Goal: Task Accomplishment & Management: Use online tool/utility

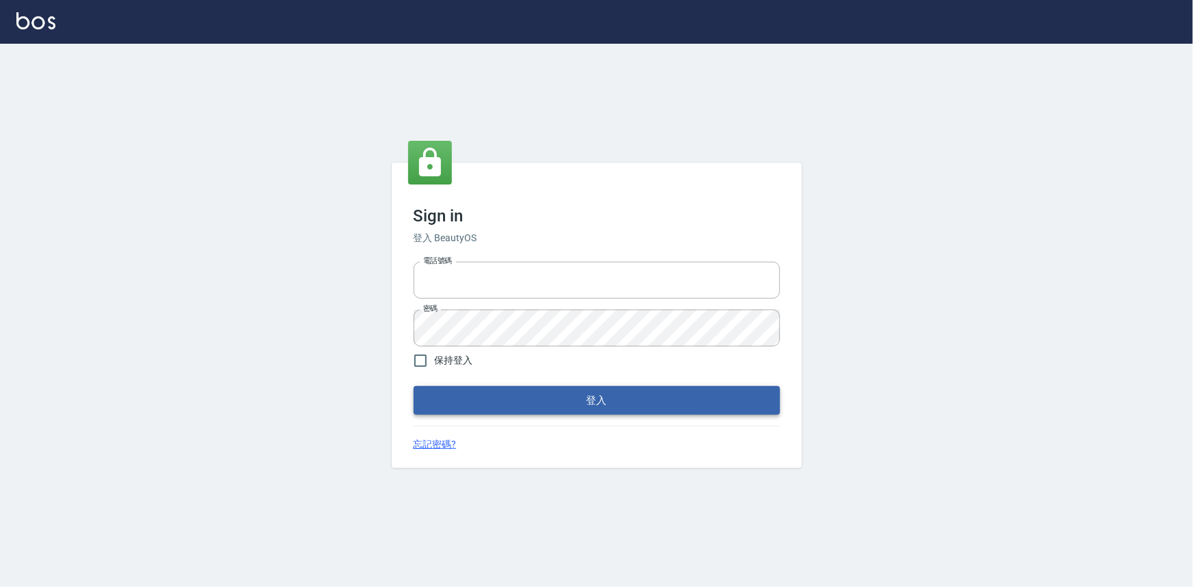
type input "0922670776"
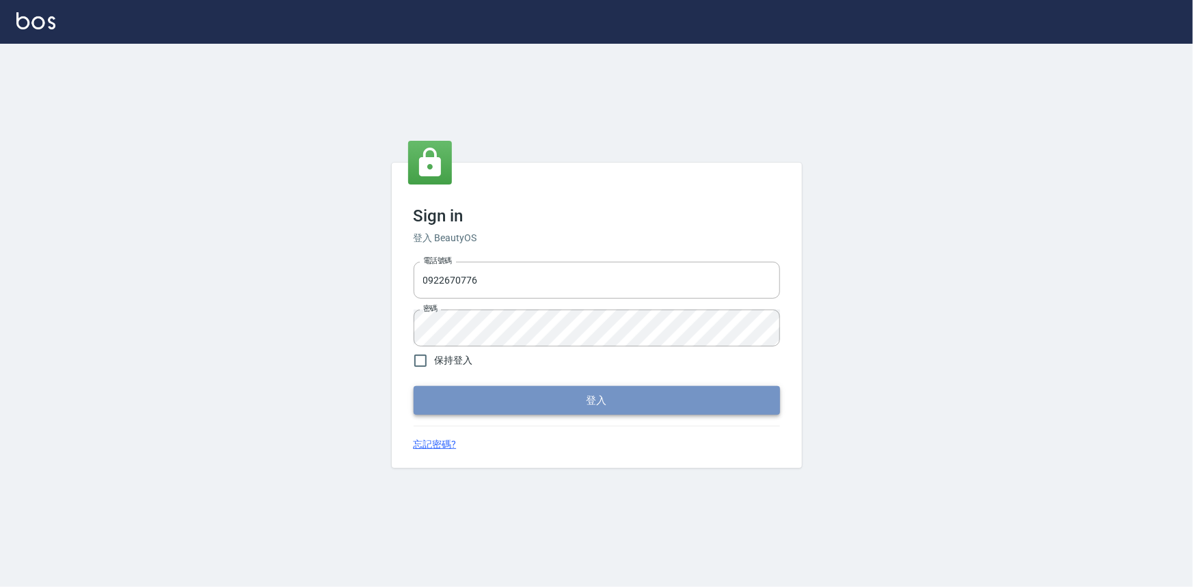
click at [560, 405] on button "登入" at bounding box center [597, 400] width 366 height 29
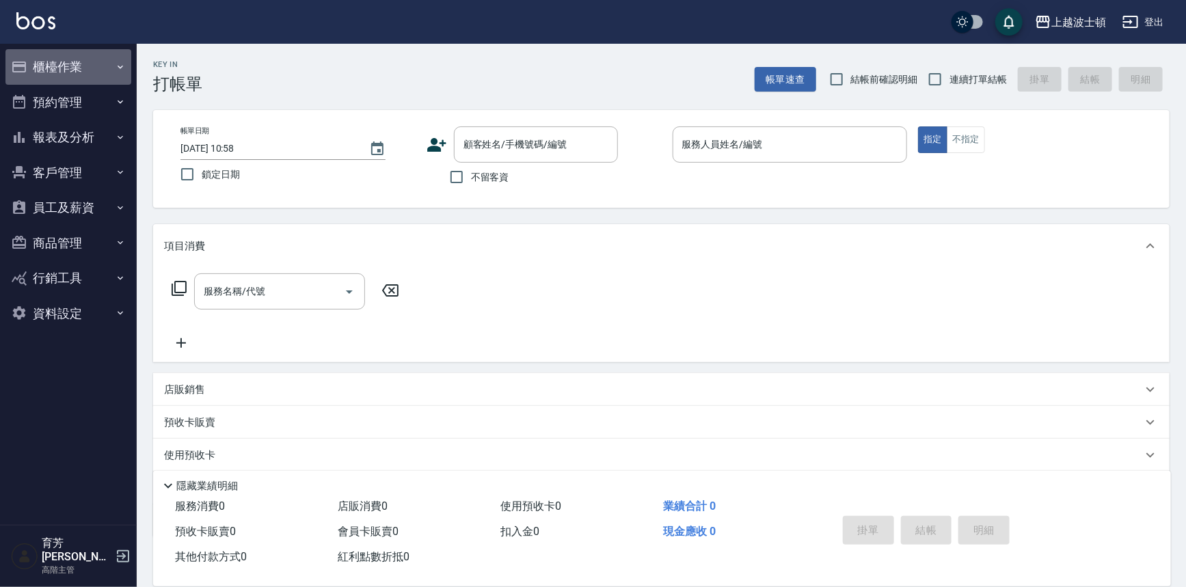
click at [88, 63] on button "櫃檯作業" at bounding box center [68, 67] width 126 height 36
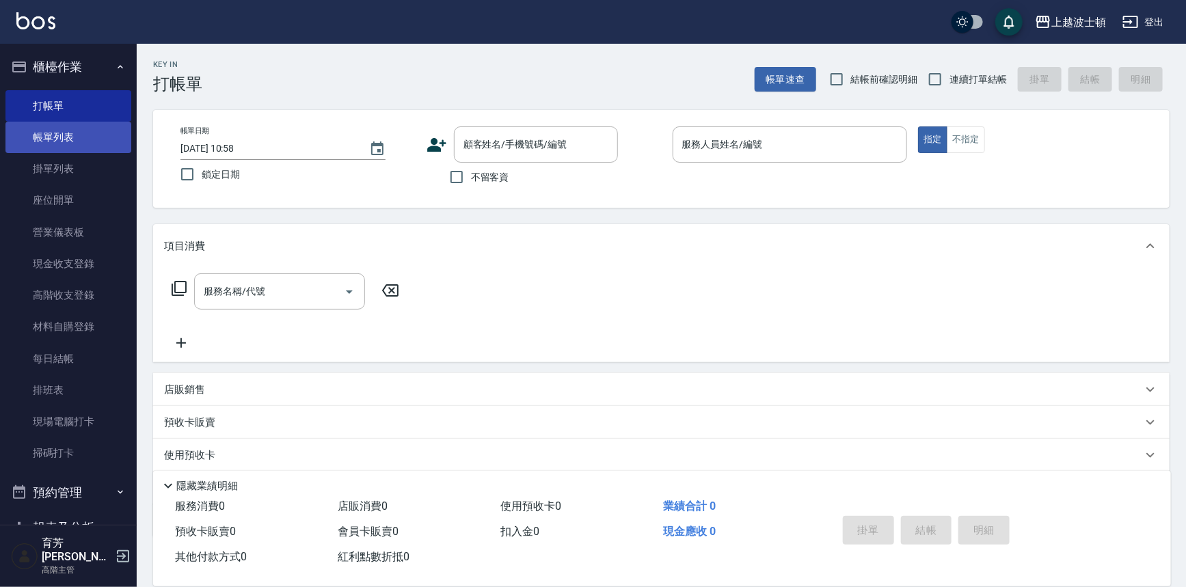
click at [86, 123] on link "帳單列表" at bounding box center [68, 137] width 126 height 31
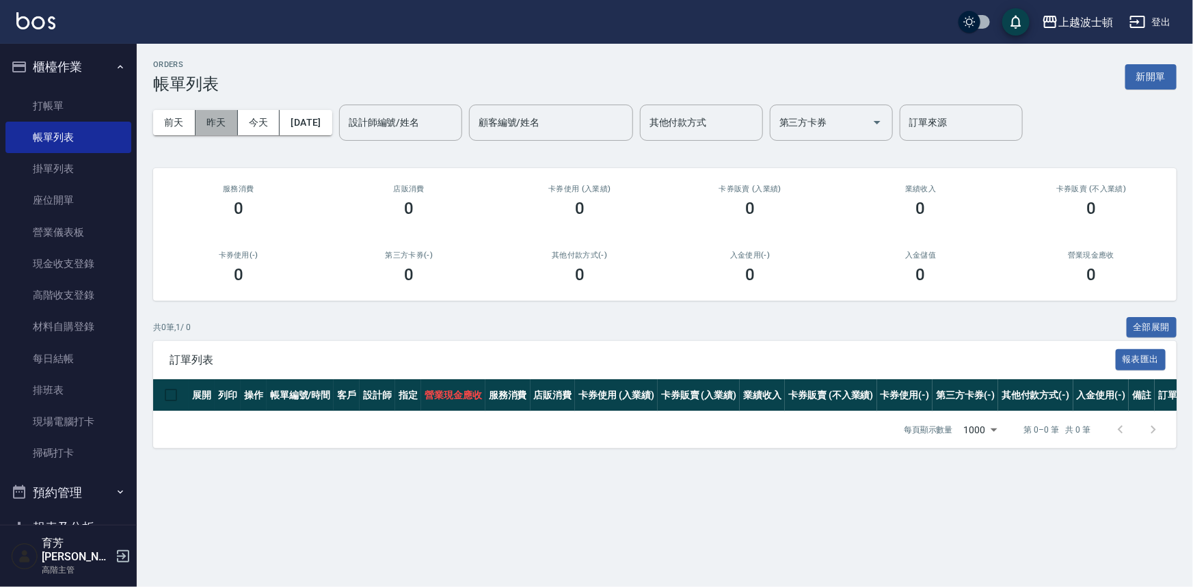
click at [224, 124] on button "昨天" at bounding box center [216, 122] width 42 height 25
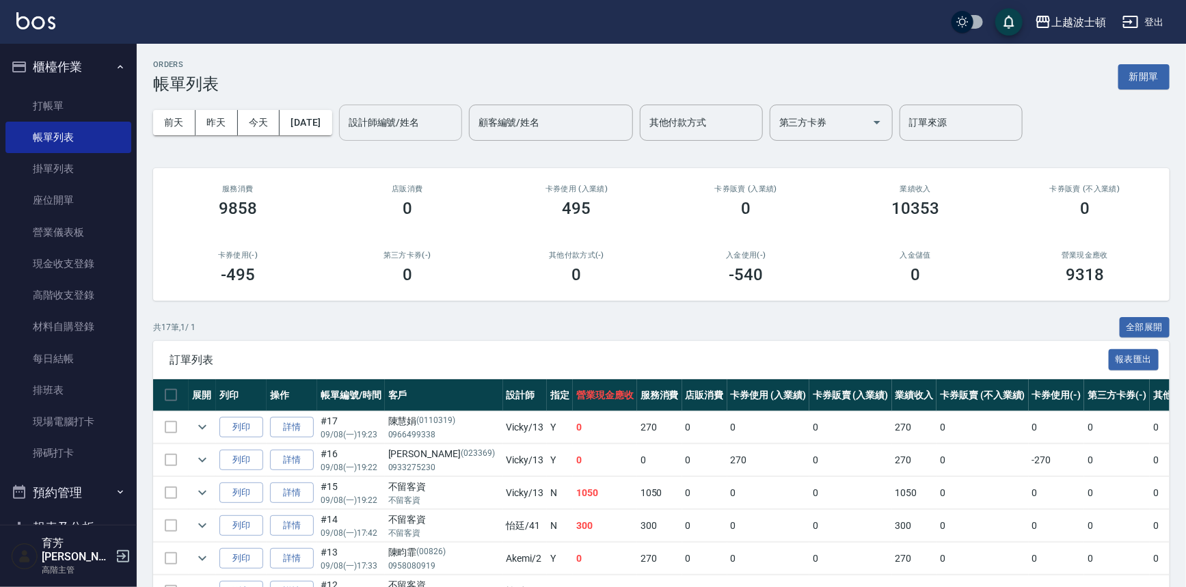
click at [442, 123] on input "設計師編號/姓名" at bounding box center [400, 123] width 111 height 24
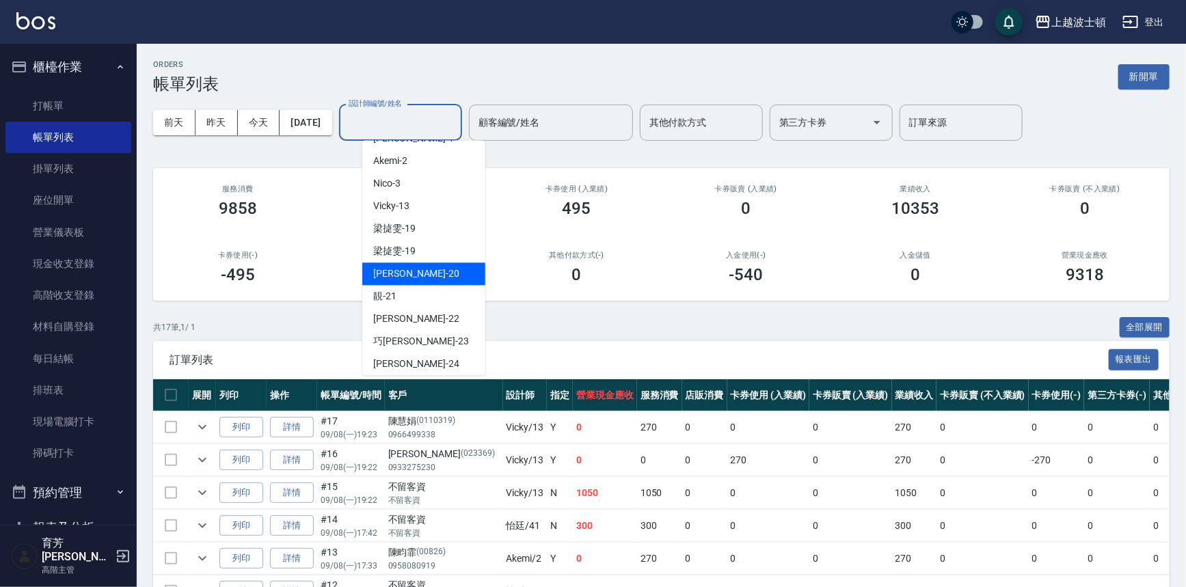
scroll to position [31, 0]
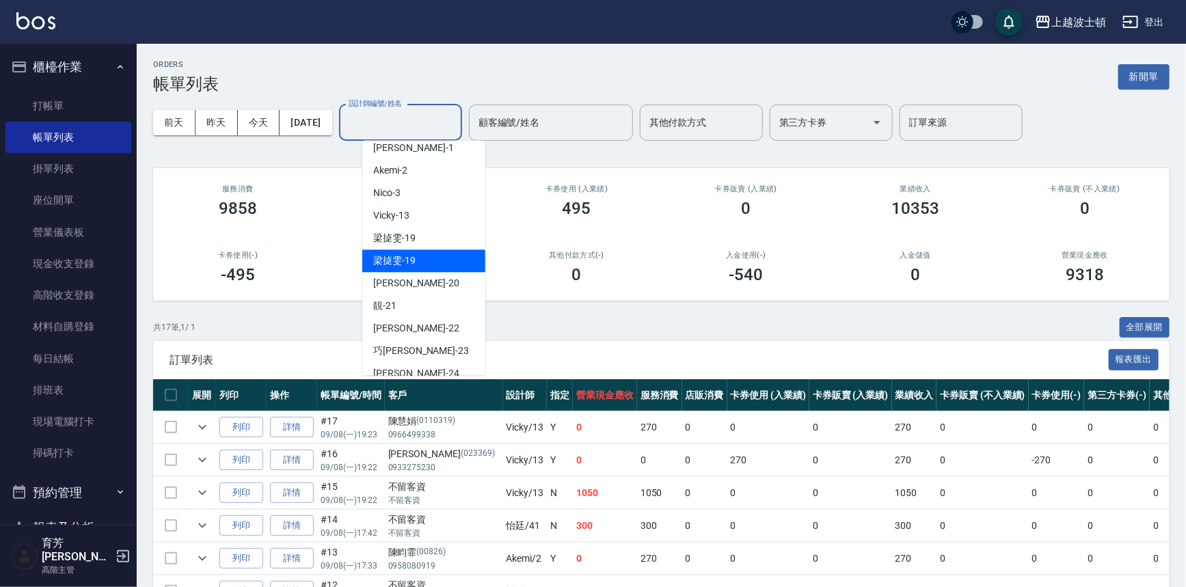
drag, startPoint x: 478, startPoint y: 273, endPoint x: 482, endPoint y: 311, distance: 37.8
click at [482, 311] on ul "shirey -0 [PERSON_NAME] -1 Akemi -2 Nico -3 Vicky -13 [PERSON_NAME]-19 [PERSON_…" at bounding box center [423, 257] width 123 height 235
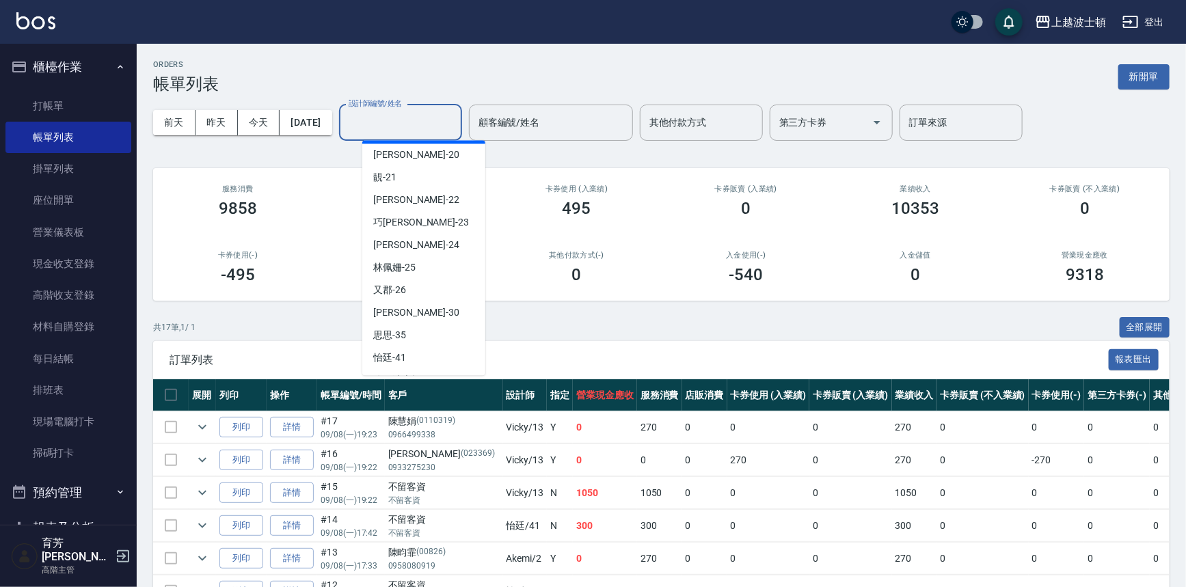
scroll to position [166, 0]
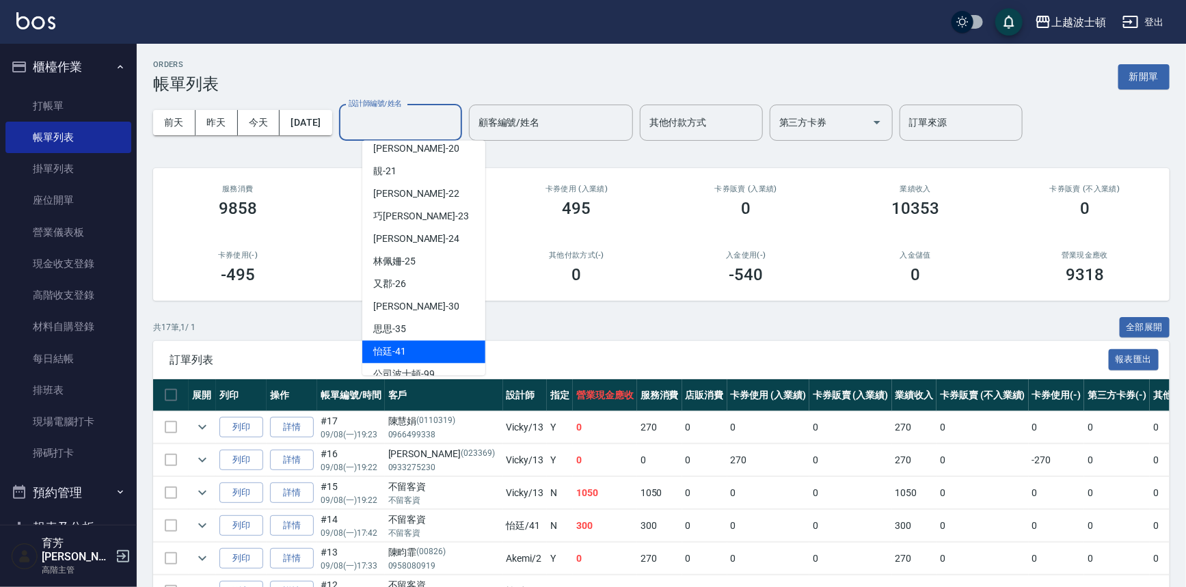
click at [404, 348] on span "怡廷 -41" at bounding box center [389, 351] width 33 height 14
type input "怡廷-41"
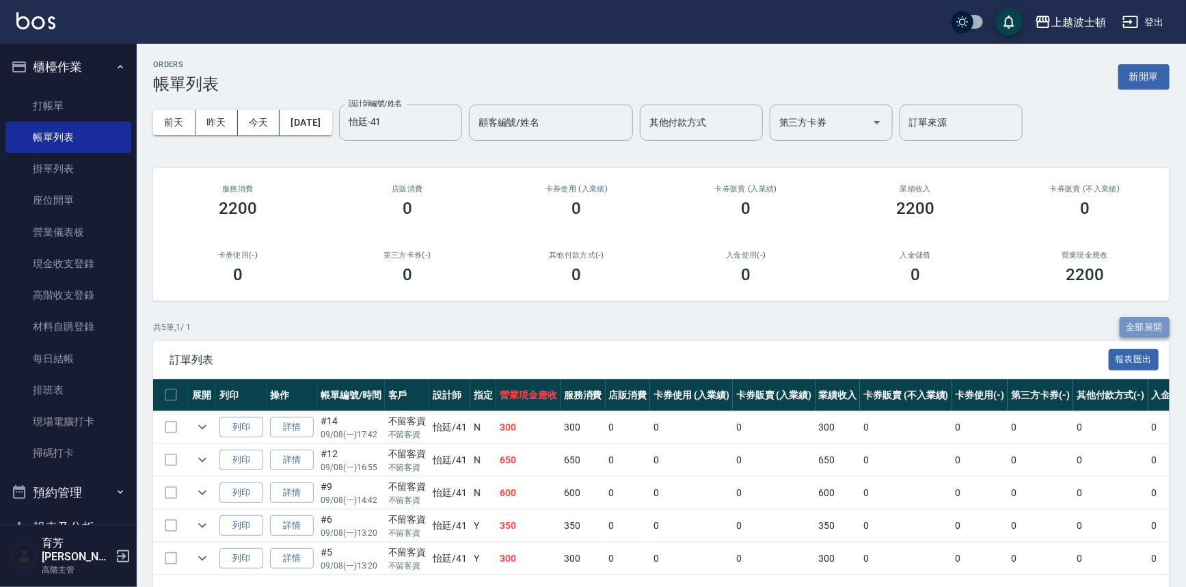
click at [1141, 321] on button "全部展開" at bounding box center [1145, 327] width 51 height 21
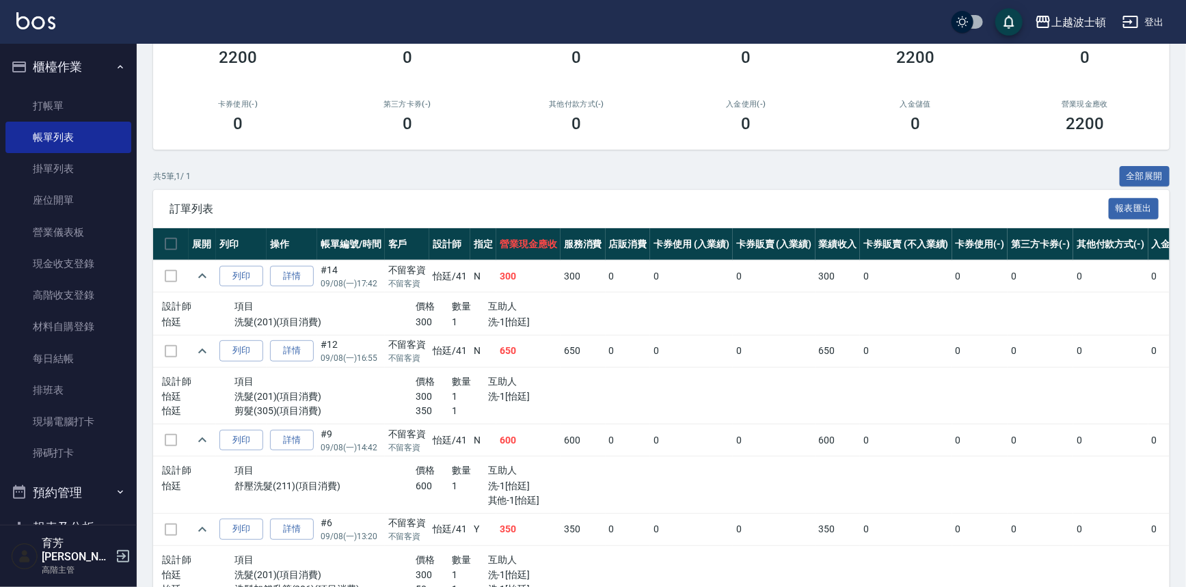
scroll to position [11, 0]
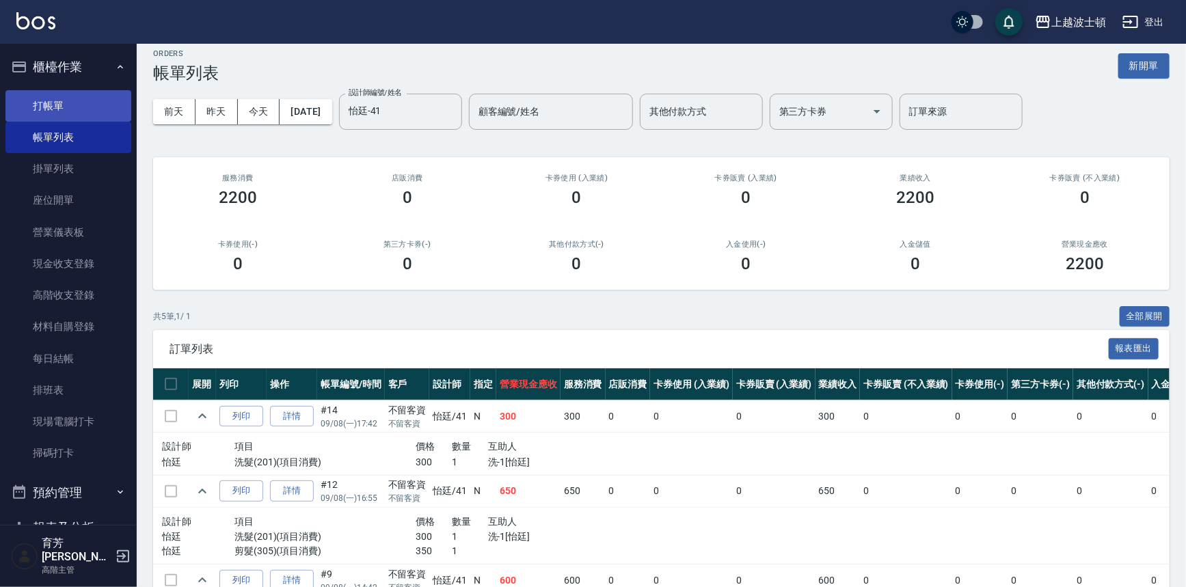
click at [52, 101] on link "打帳單" at bounding box center [68, 105] width 126 height 31
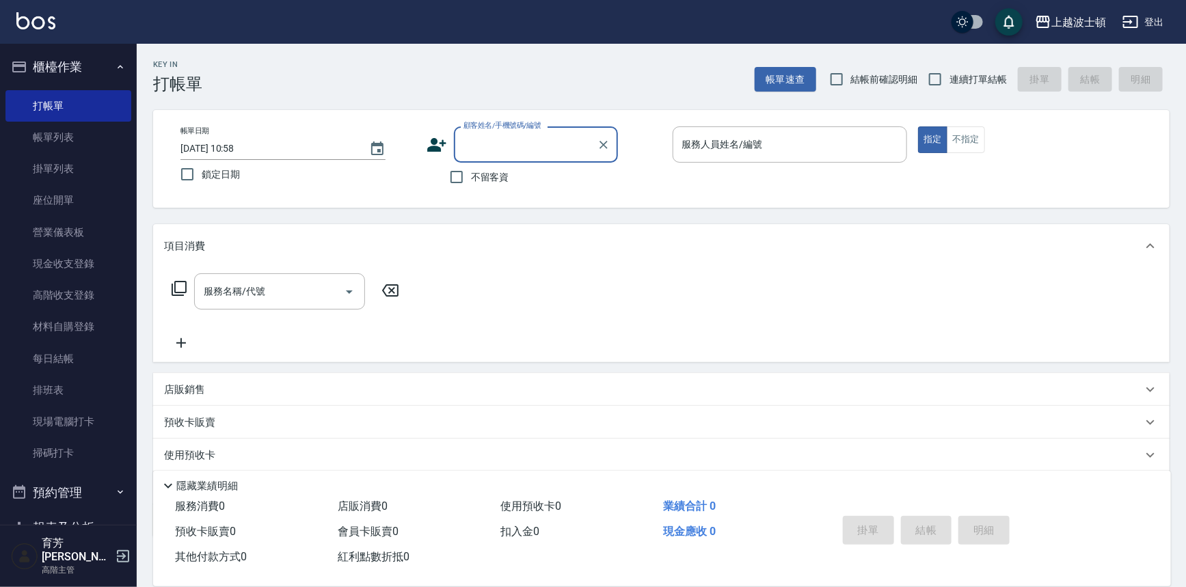
click at [481, 146] on input "顧客姓名/手機號碼/編號" at bounding box center [525, 145] width 131 height 24
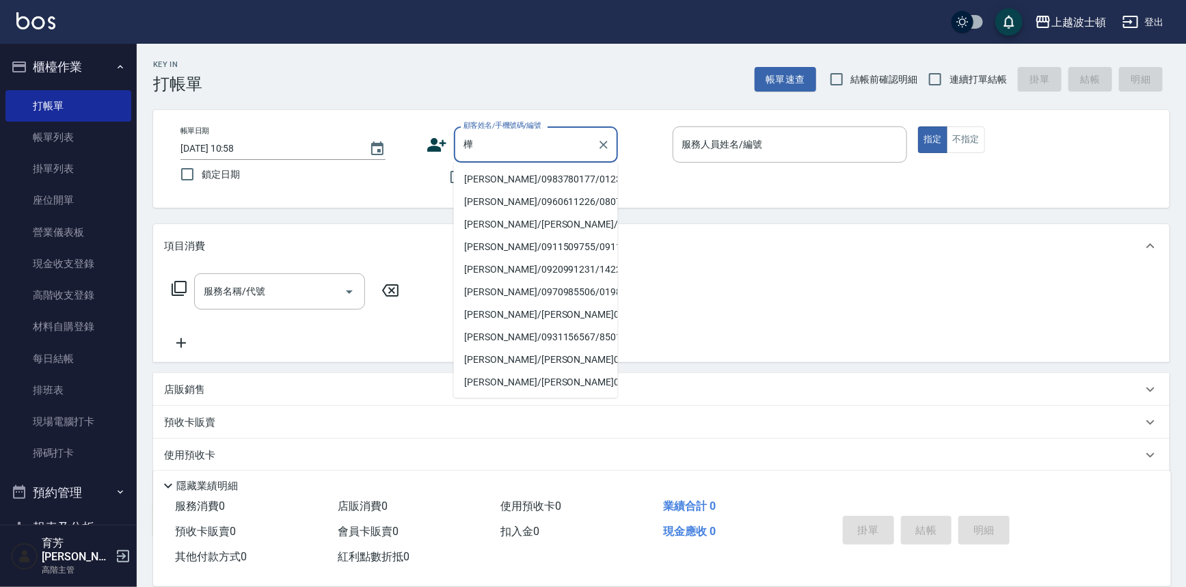
click at [474, 176] on li "[PERSON_NAME]/0983780177/0123" at bounding box center [536, 179] width 164 height 23
type input "[PERSON_NAME]/0983780177/0123"
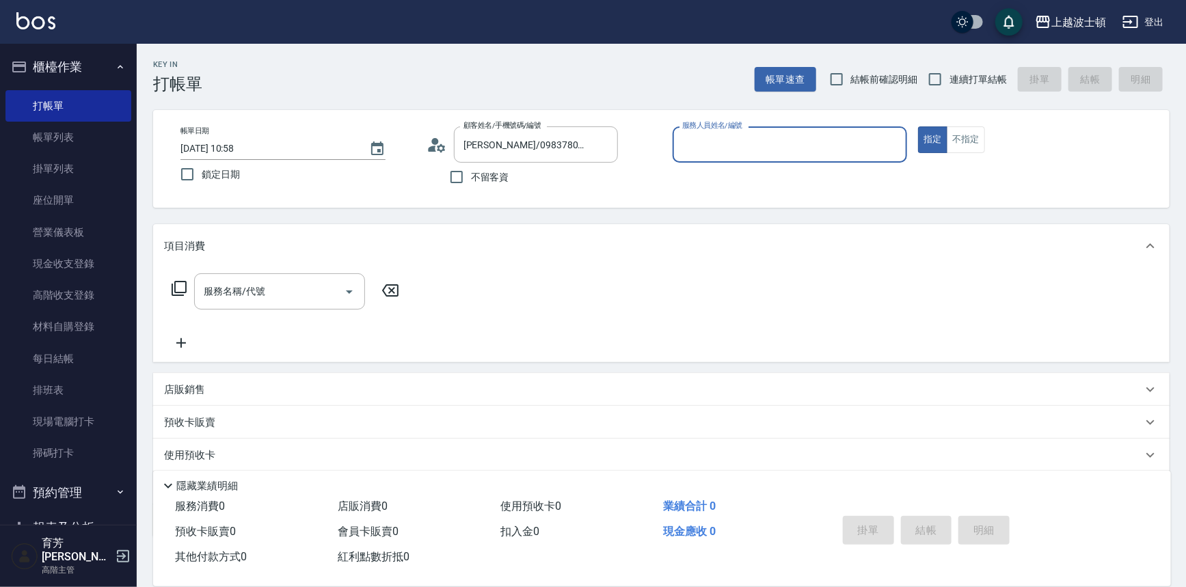
type input "shirey-0"
click at [435, 147] on icon at bounding box center [437, 145] width 21 height 21
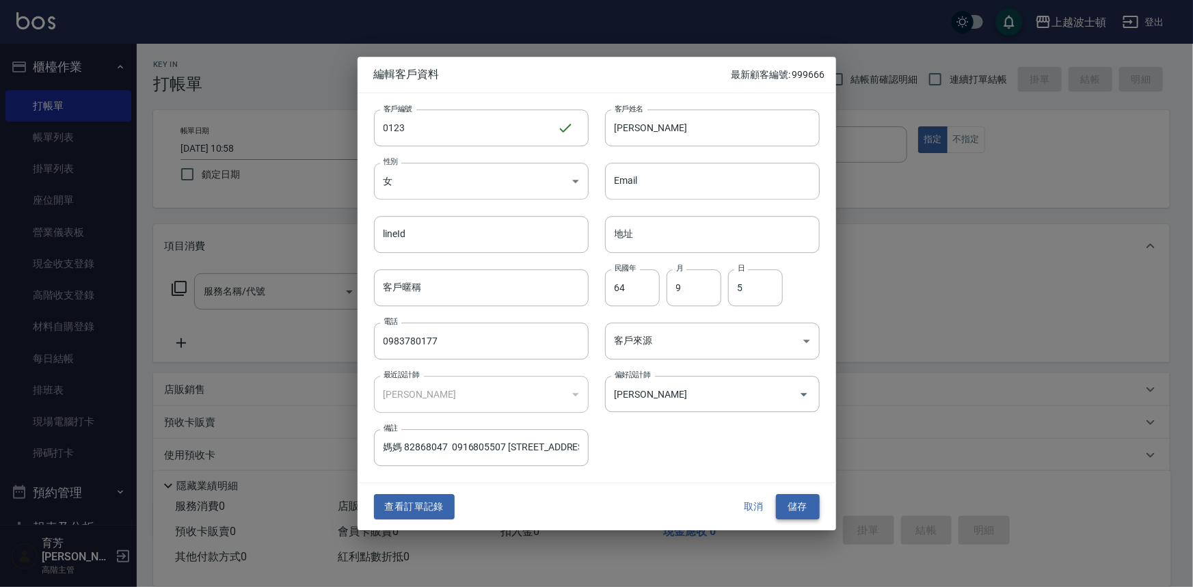
click at [800, 504] on button "儲存" at bounding box center [798, 507] width 44 height 25
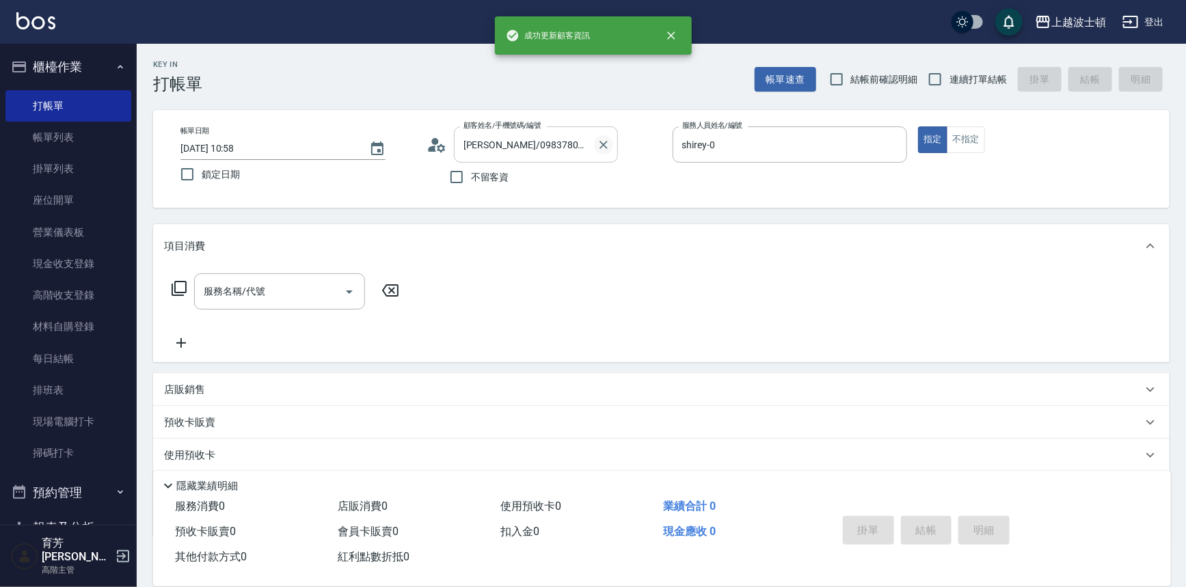
click at [600, 139] on icon "Clear" at bounding box center [604, 145] width 14 height 14
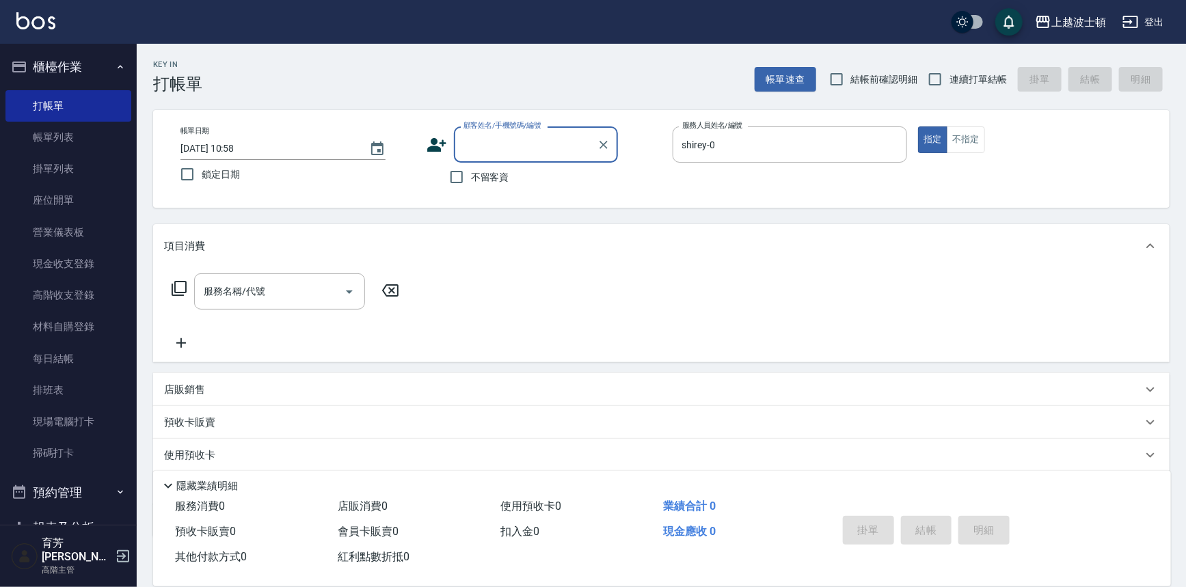
click at [539, 148] on input "顧客姓名/手機號碼/編號" at bounding box center [525, 145] width 131 height 24
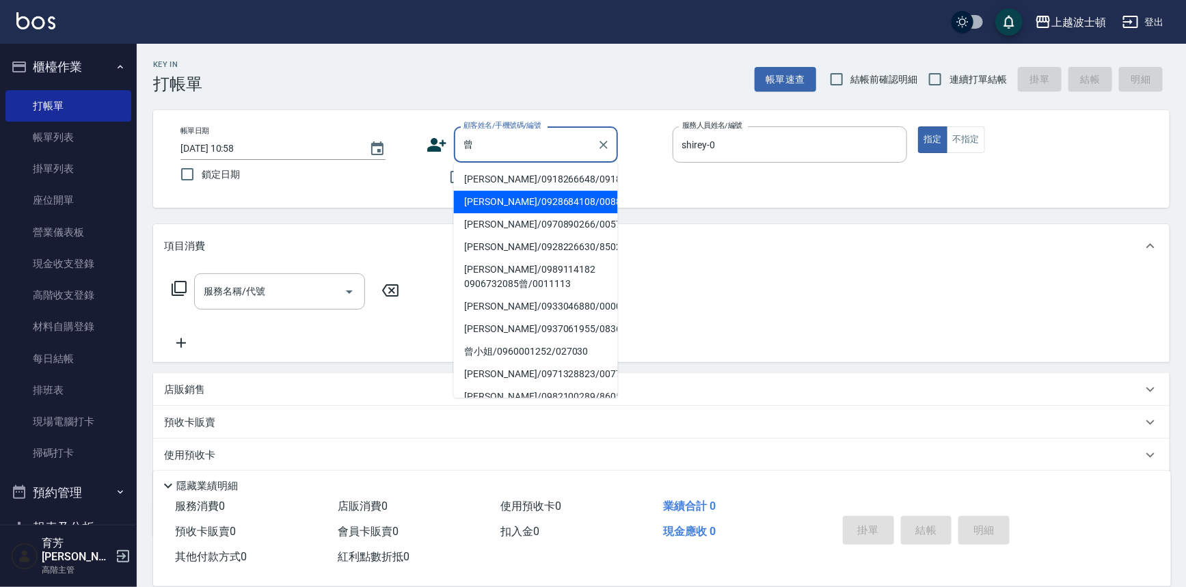
click at [537, 205] on li "[PERSON_NAME]/0928684108/008811" at bounding box center [536, 202] width 164 height 23
type input "[PERSON_NAME]/0928684108/008811"
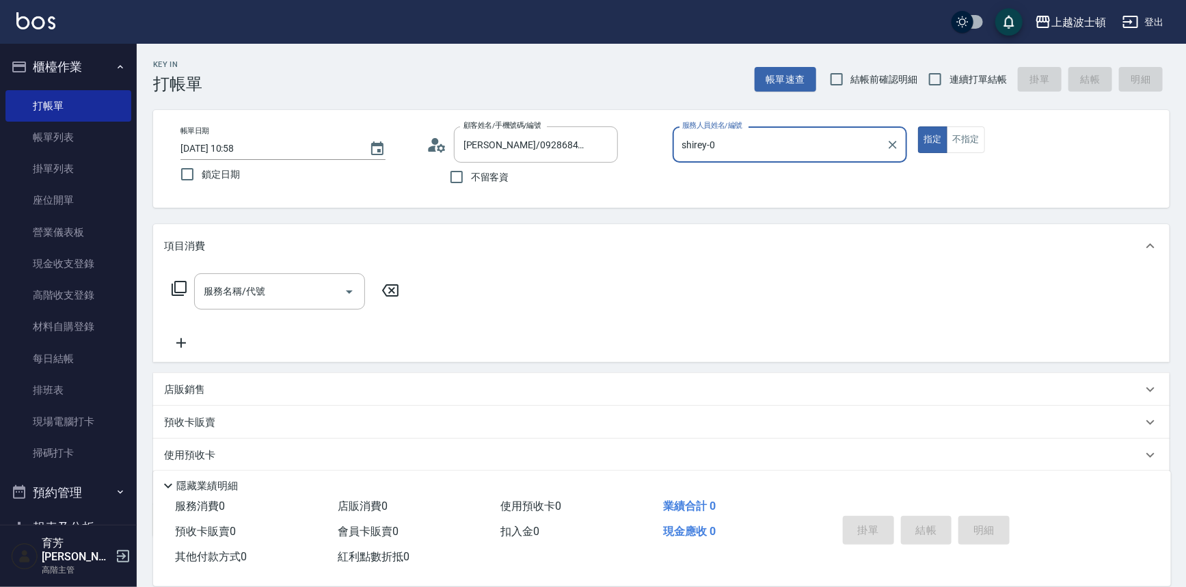
scroll to position [200, 0]
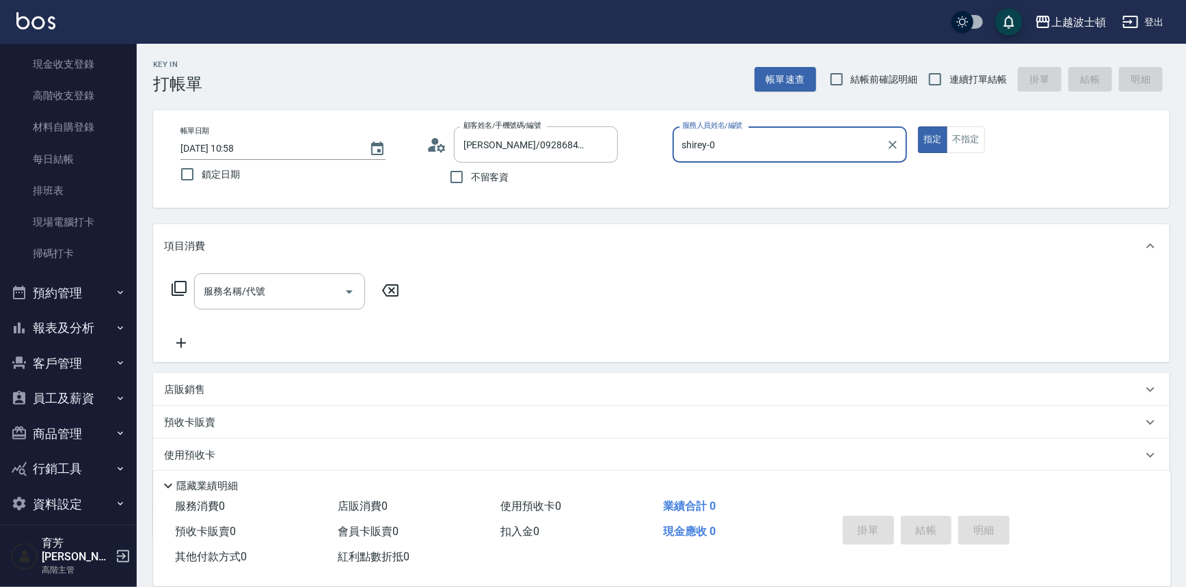
click at [81, 360] on button "客戶管理" at bounding box center [68, 364] width 126 height 36
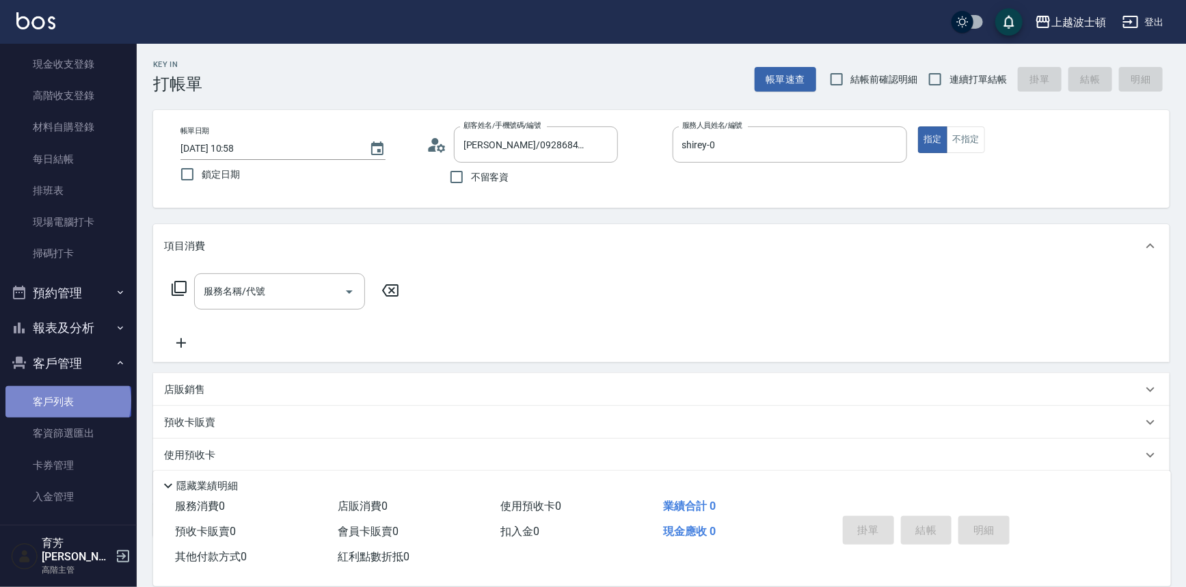
click at [67, 401] on link "客戶列表" at bounding box center [68, 401] width 126 height 31
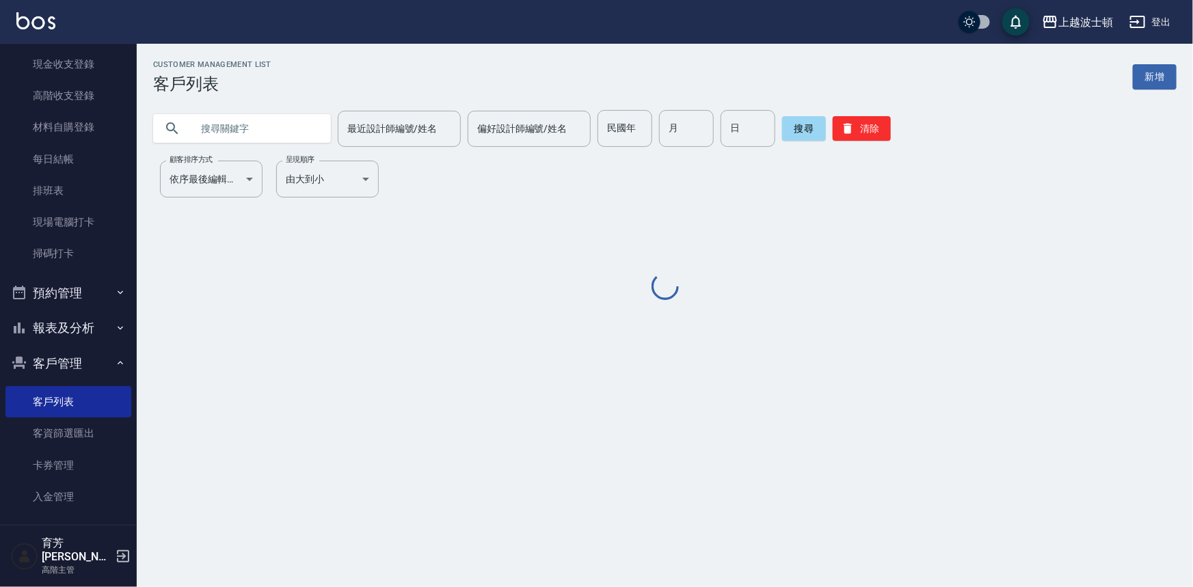
click at [232, 137] on input "text" at bounding box center [255, 128] width 128 height 37
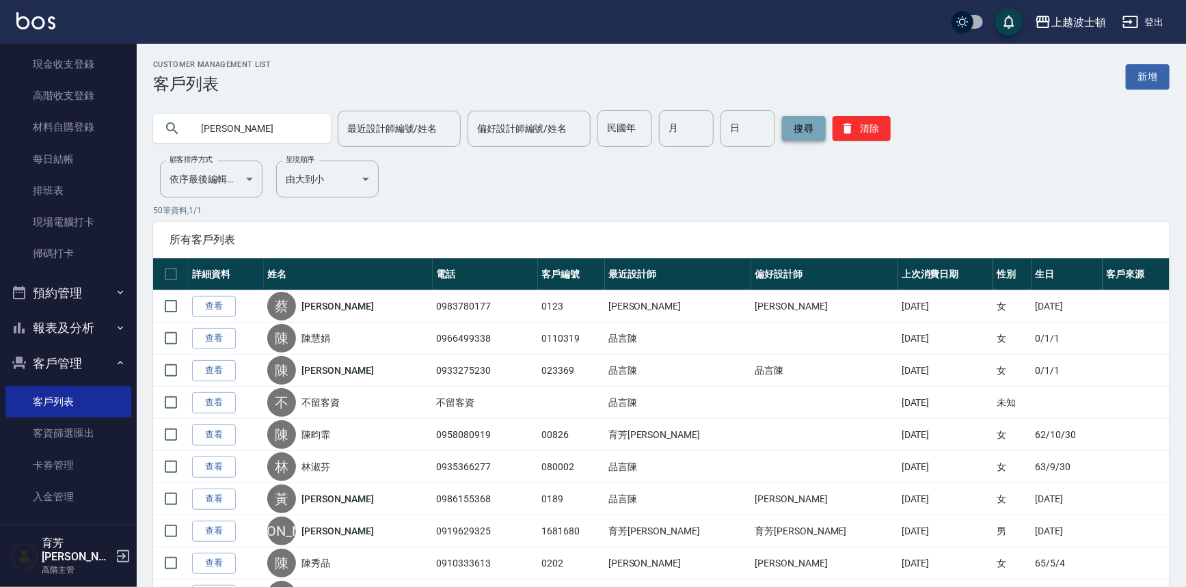
type input "[PERSON_NAME]"
click at [803, 133] on button "搜尋" at bounding box center [804, 128] width 44 height 25
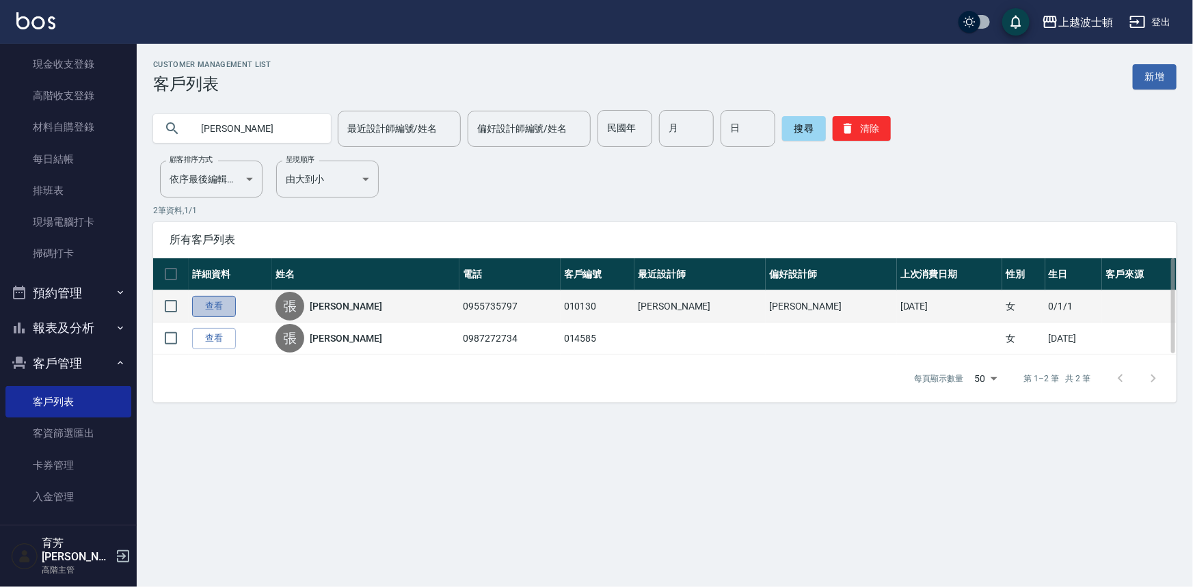
click at [202, 300] on link "查看" at bounding box center [214, 306] width 44 height 21
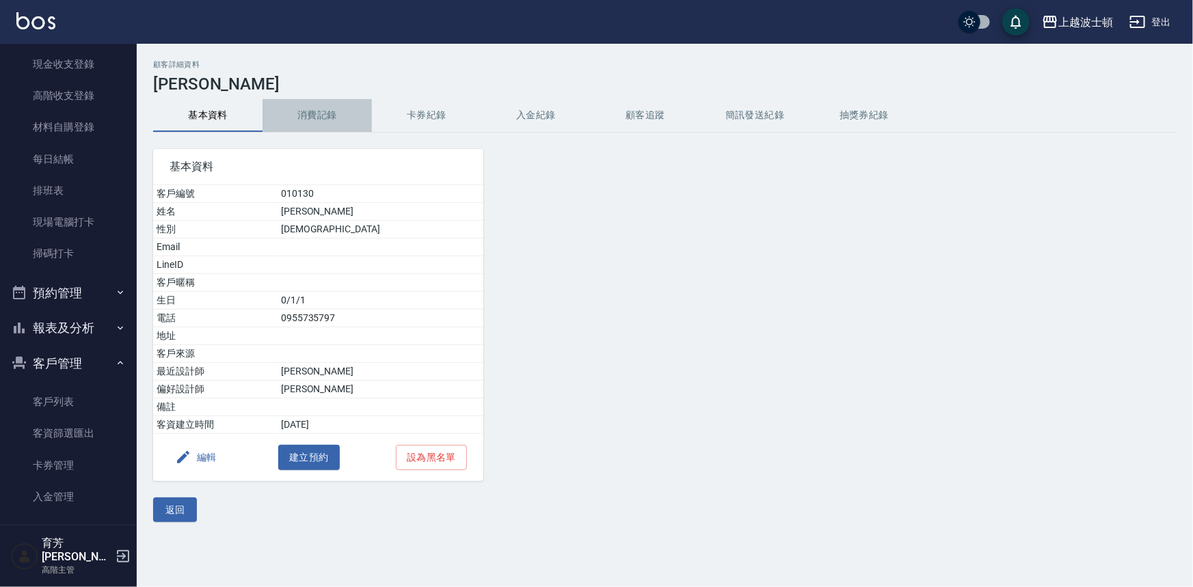
click at [321, 115] on button "消費記錄" at bounding box center [316, 115] width 109 height 33
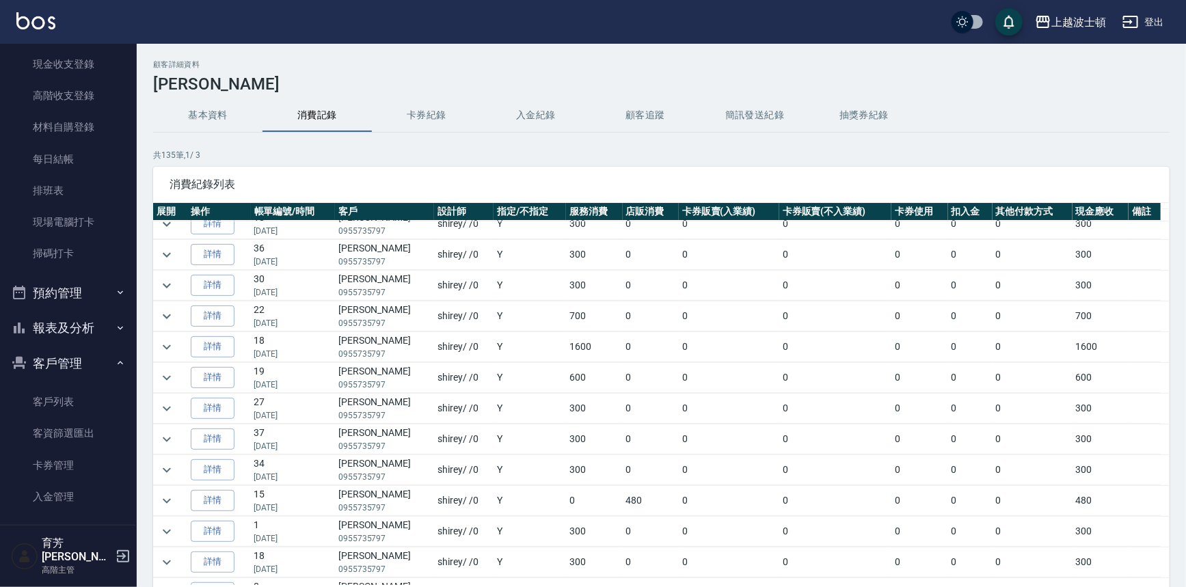
scroll to position [178, 0]
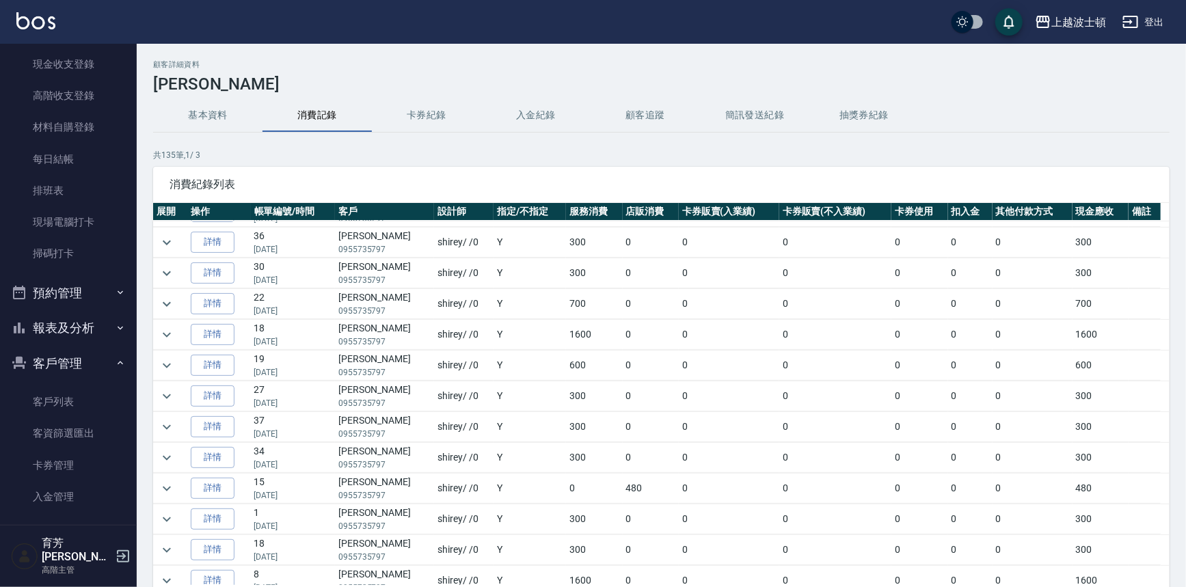
drag, startPoint x: 1178, startPoint y: 330, endPoint x: 1183, endPoint y: 387, distance: 56.9
click at [1183, 387] on div "顧客詳細資料 張春玉 基本資料 消費記錄 卡券紀錄 入金紀錄 顧客追蹤 簡訊發送紀錄 抽獎券紀錄 共 135 筆, 1 / 3 消費紀錄列表 展開 操作 帳單…" at bounding box center [661, 362] width 1049 height 604
click at [167, 328] on icon "expand row" at bounding box center [167, 335] width 16 height 16
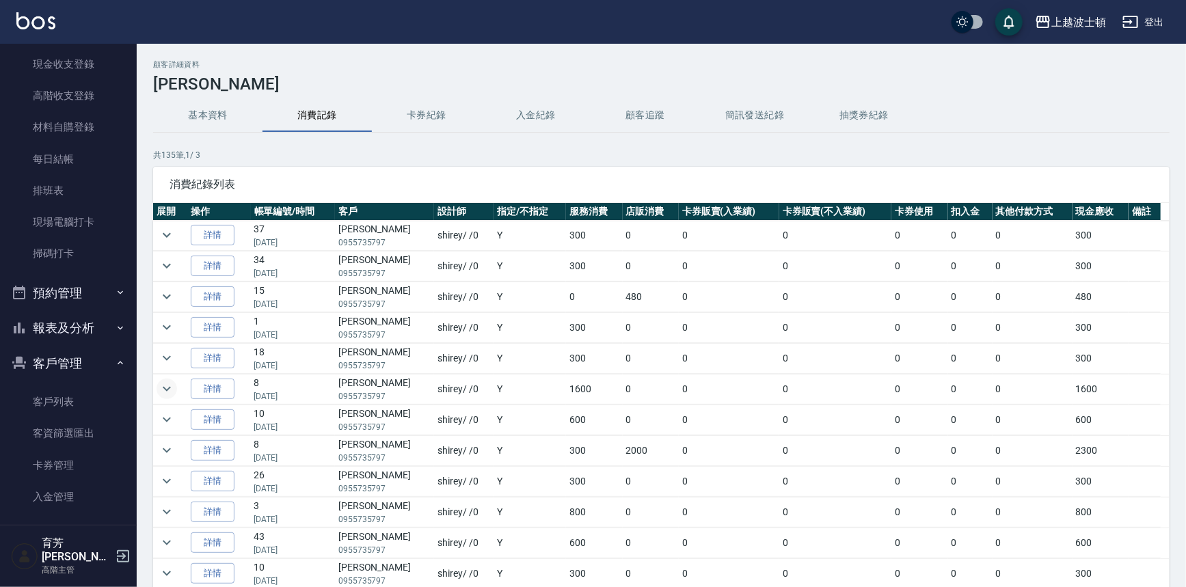
click at [163, 387] on icon "expand row" at bounding box center [167, 389] width 8 height 5
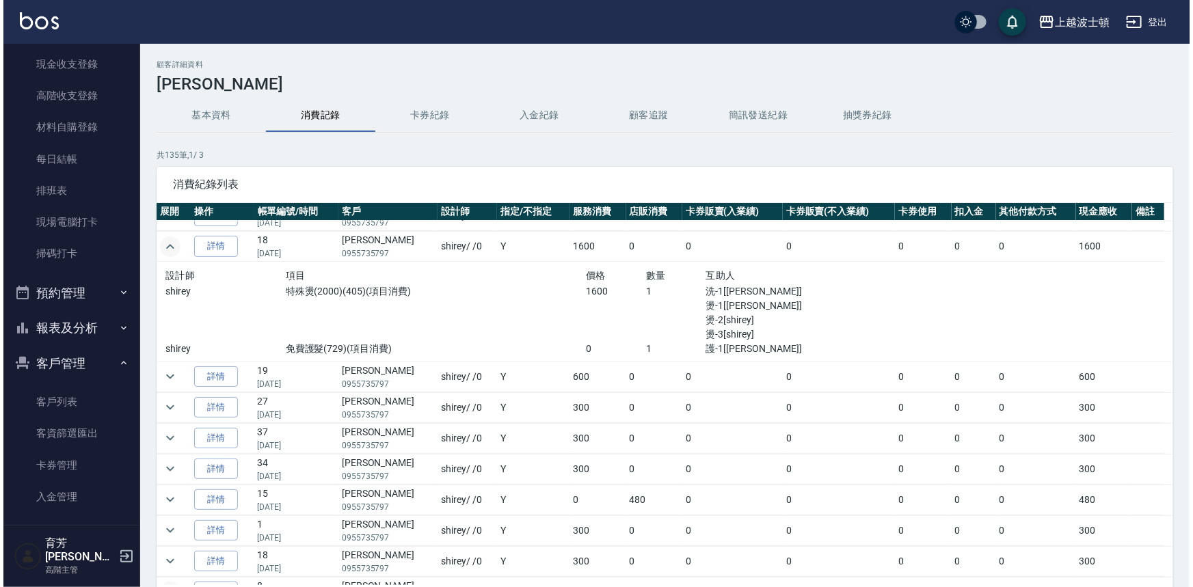
scroll to position [180, 0]
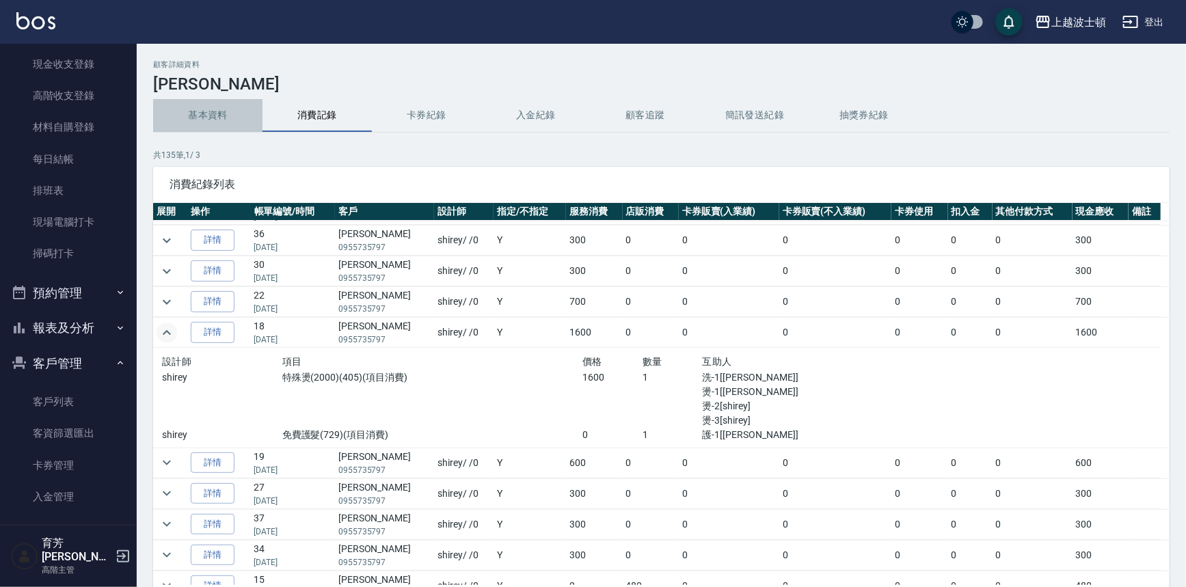
click at [191, 108] on button "基本資料" at bounding box center [207, 115] width 109 height 33
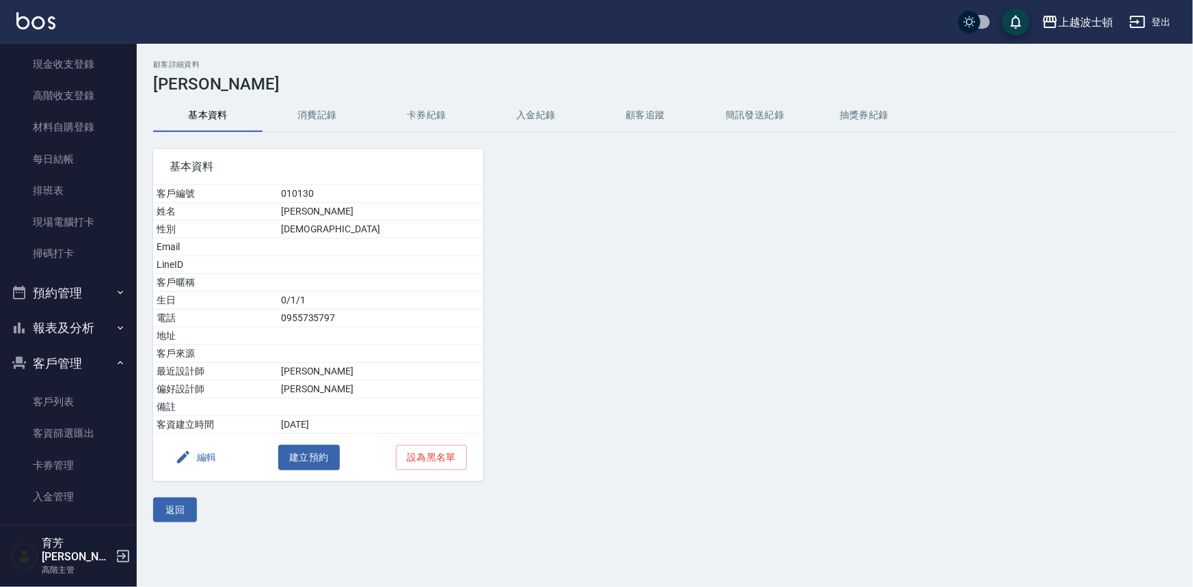
click at [128, 163] on nav "櫃檯作業 打帳單 帳單列表 掛單列表 座位開單 營業儀表板 現金收支登錄 高階收支登錄 材料自購登錄 每日結帳 排班表 現場電腦打卡 掃碼打卡 預約管理 預約…" at bounding box center [68, 284] width 137 height 481
drag, startPoint x: 137, startPoint y: 170, endPoint x: 151, endPoint y: 90, distance: 81.2
click at [151, 89] on div "顧客詳細資料 [PERSON_NAME] 基本資料 消費記錄 卡券紀錄 入金紀錄 顧客追蹤 簡訊發送紀錄 抽獎券紀錄 基本資料 客戶編號 010130 姓名 …" at bounding box center [665, 291] width 1056 height 462
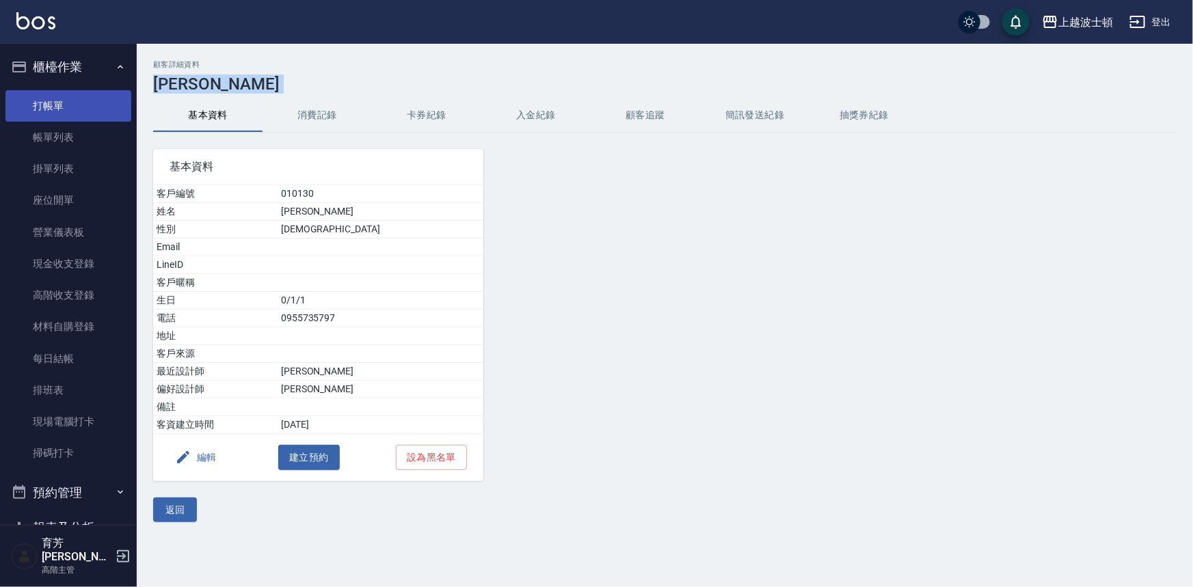
click at [84, 110] on link "打帳單" at bounding box center [68, 105] width 126 height 31
